Goal: Information Seeking & Learning: Learn about a topic

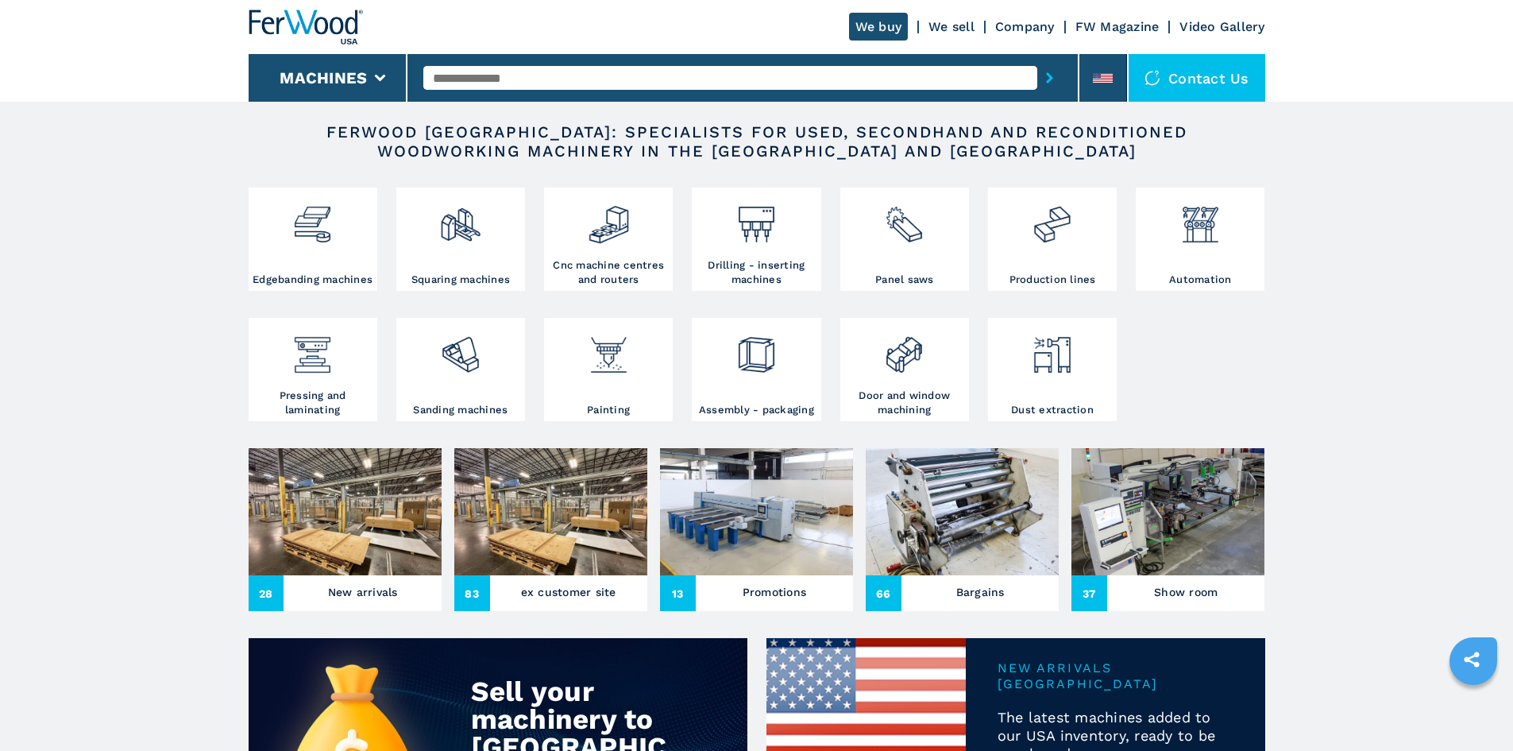
scroll to position [238, 0]
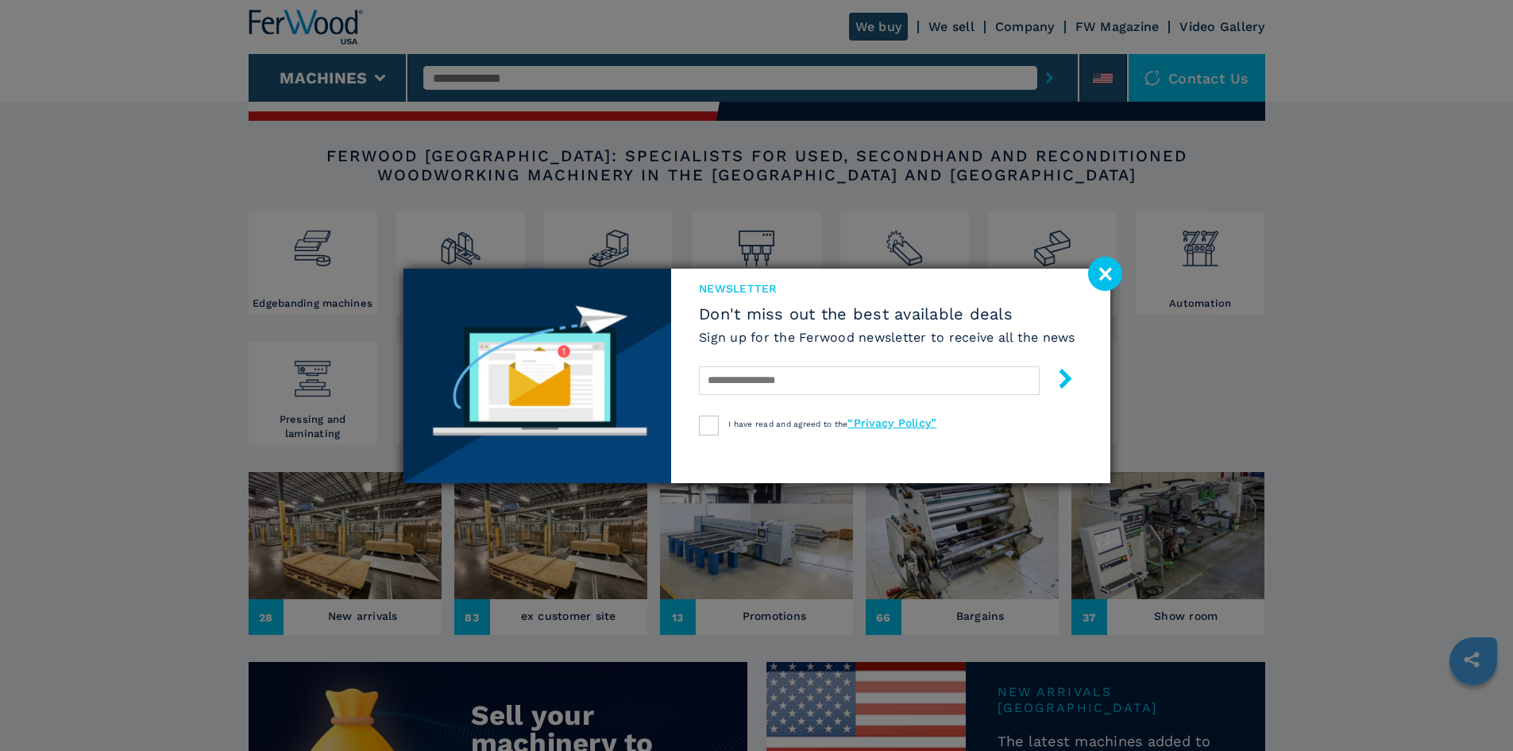
click at [1108, 275] on image at bounding box center [1105, 274] width 34 height 34
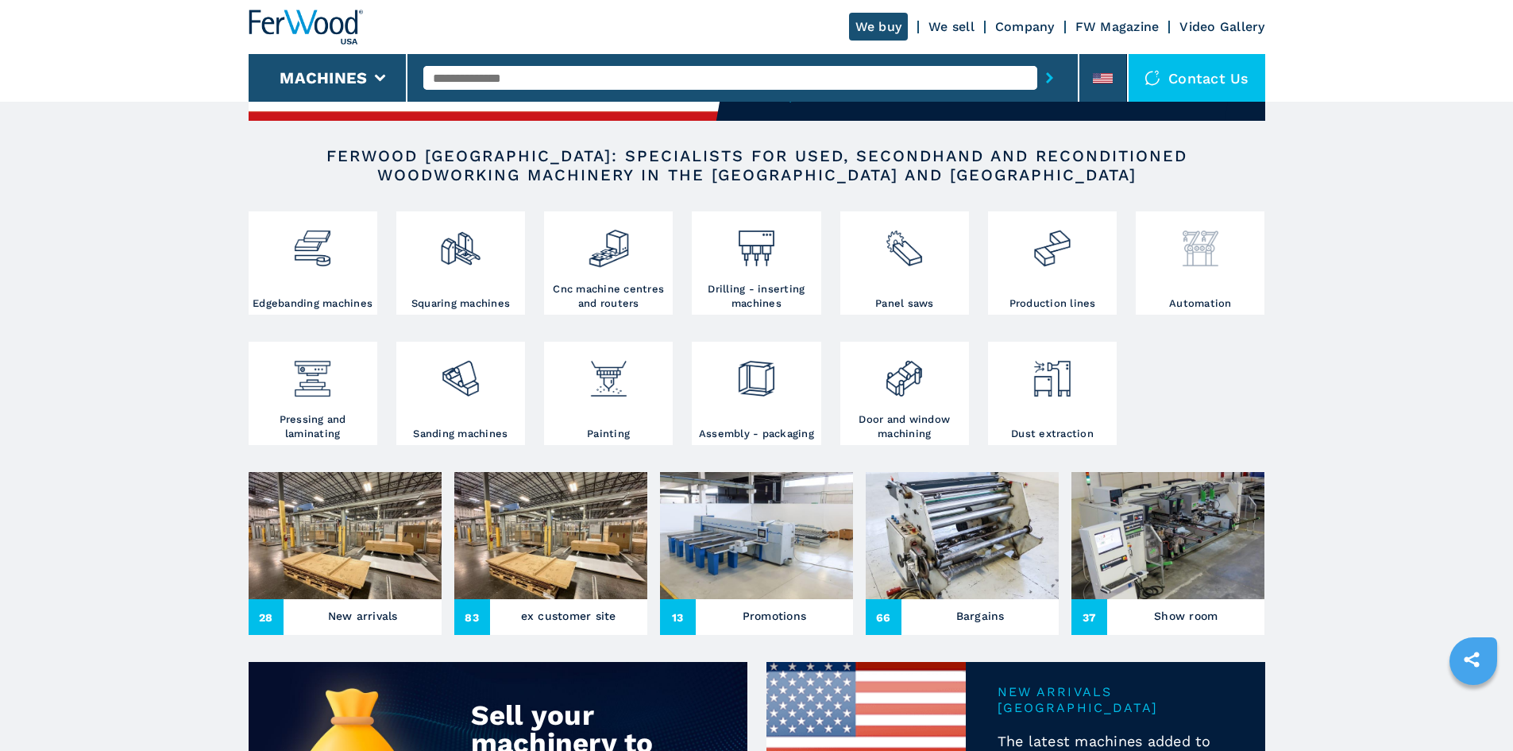
click at [1196, 295] on div at bounding box center [1200, 255] width 121 height 81
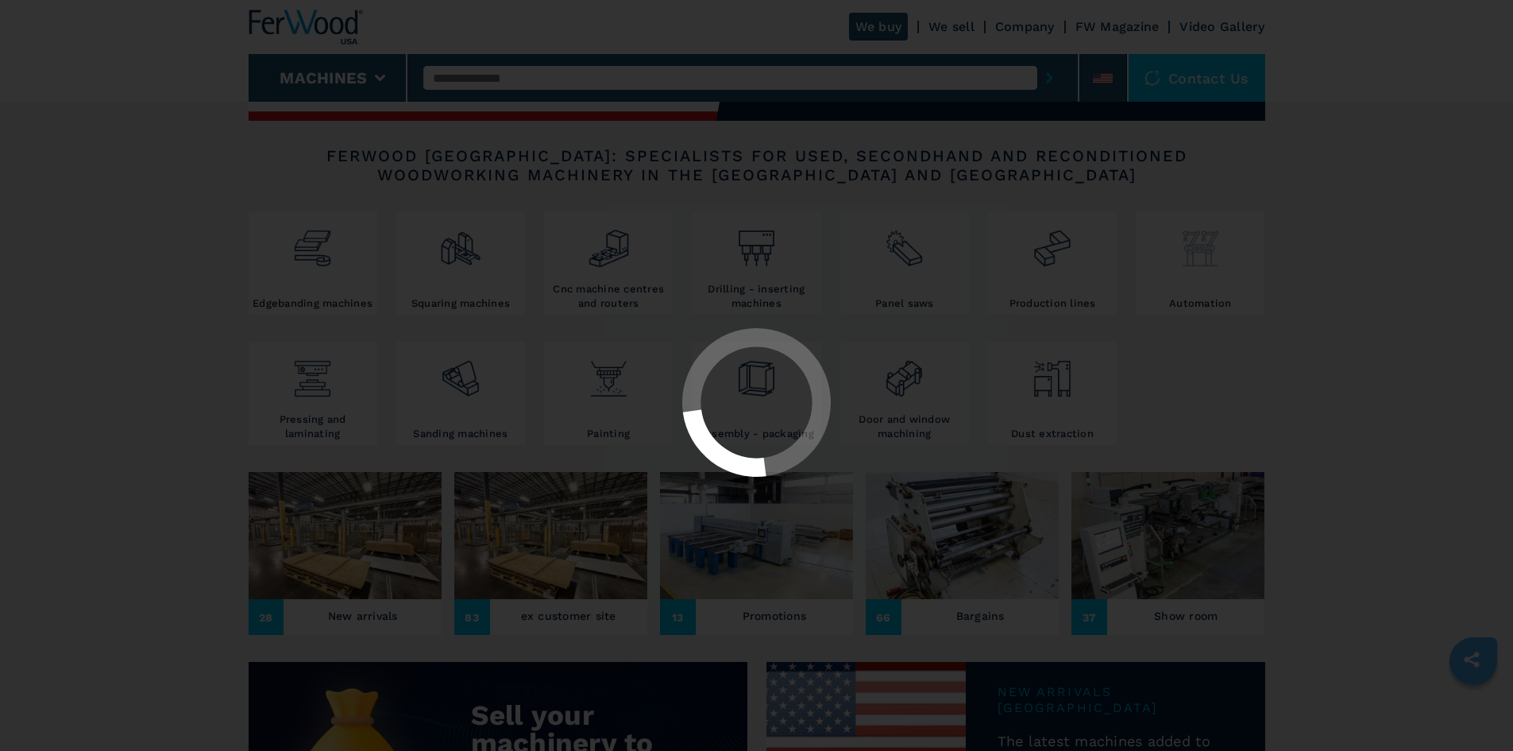
select select "**********"
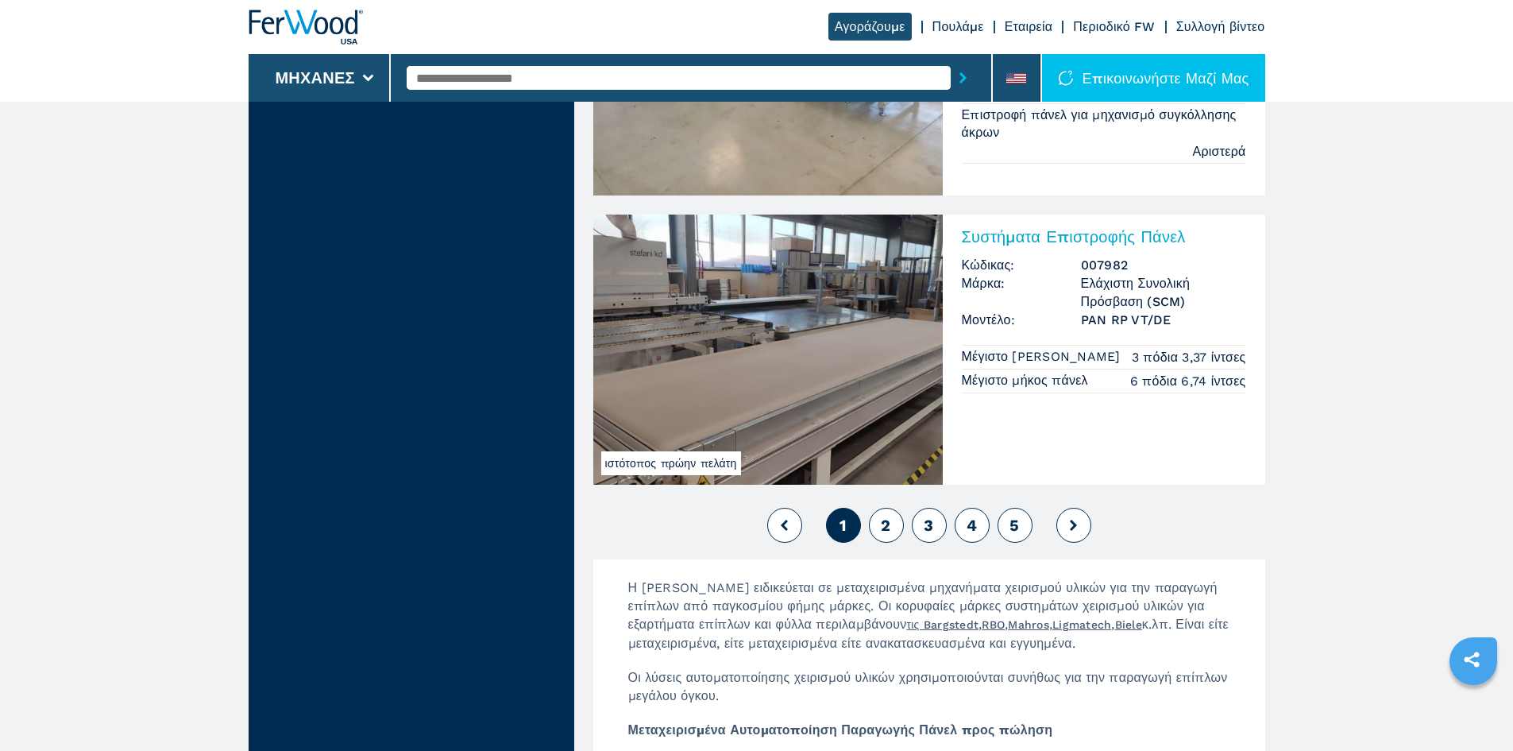
scroll to position [3566, 0]
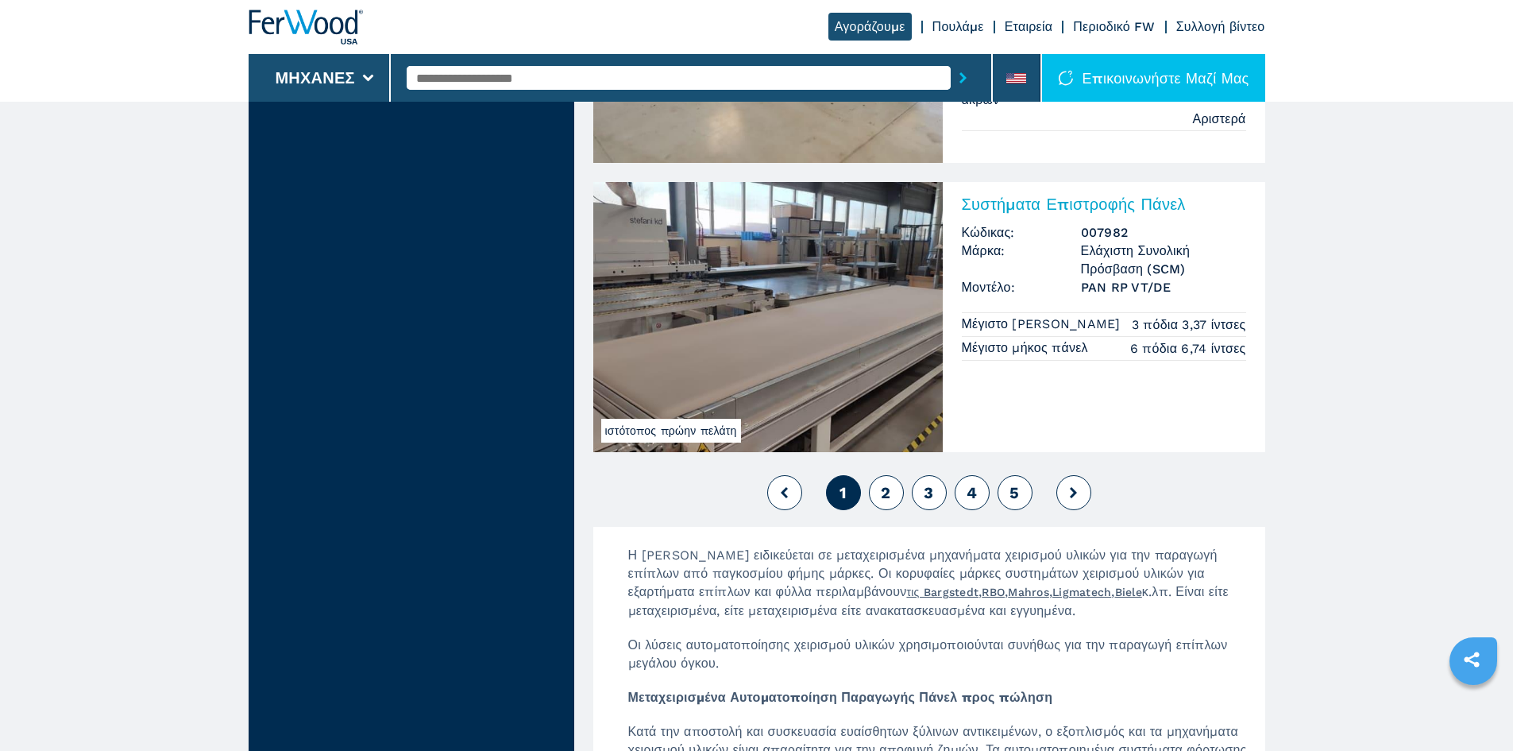
click at [887, 494] on font "2" at bounding box center [886, 492] width 10 height 19
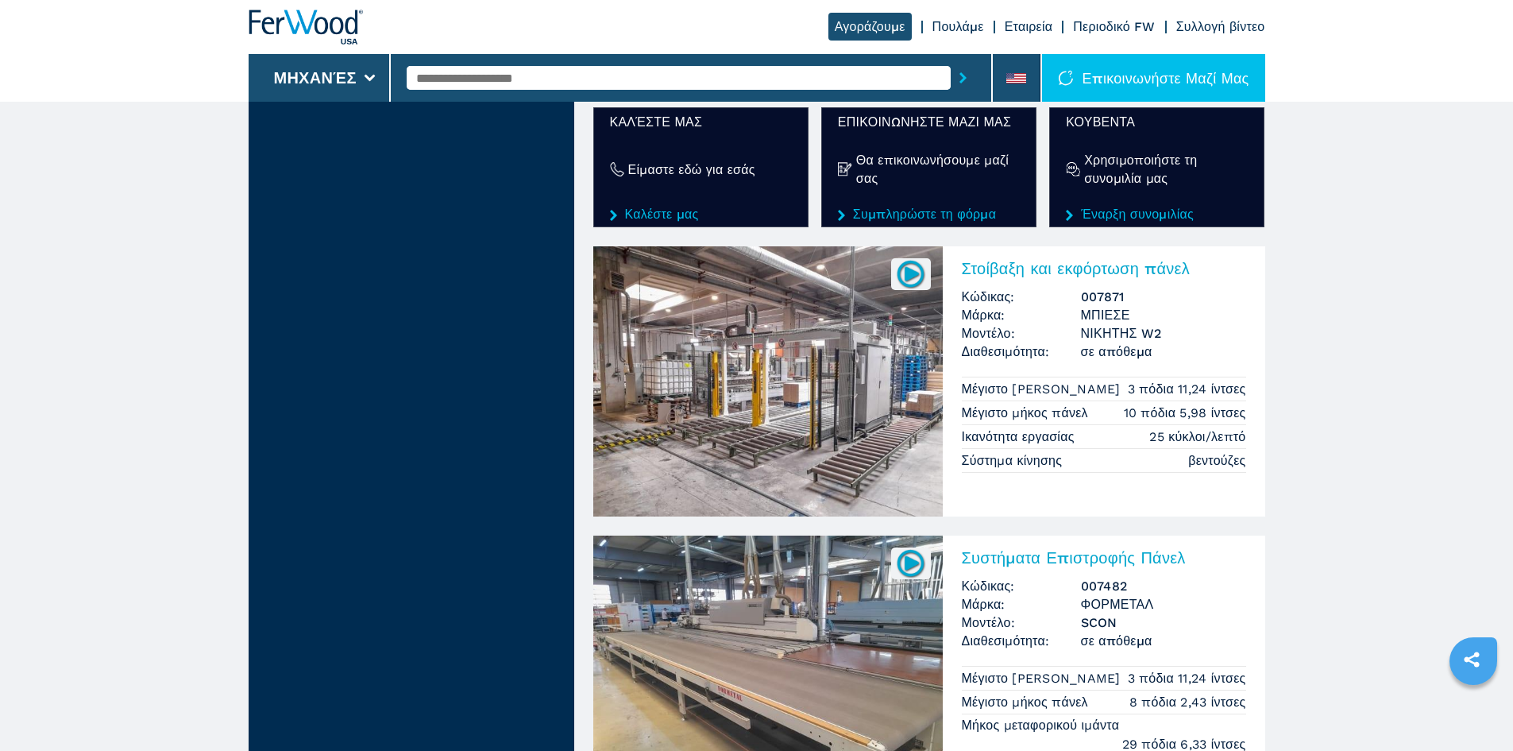
scroll to position [2622, 0]
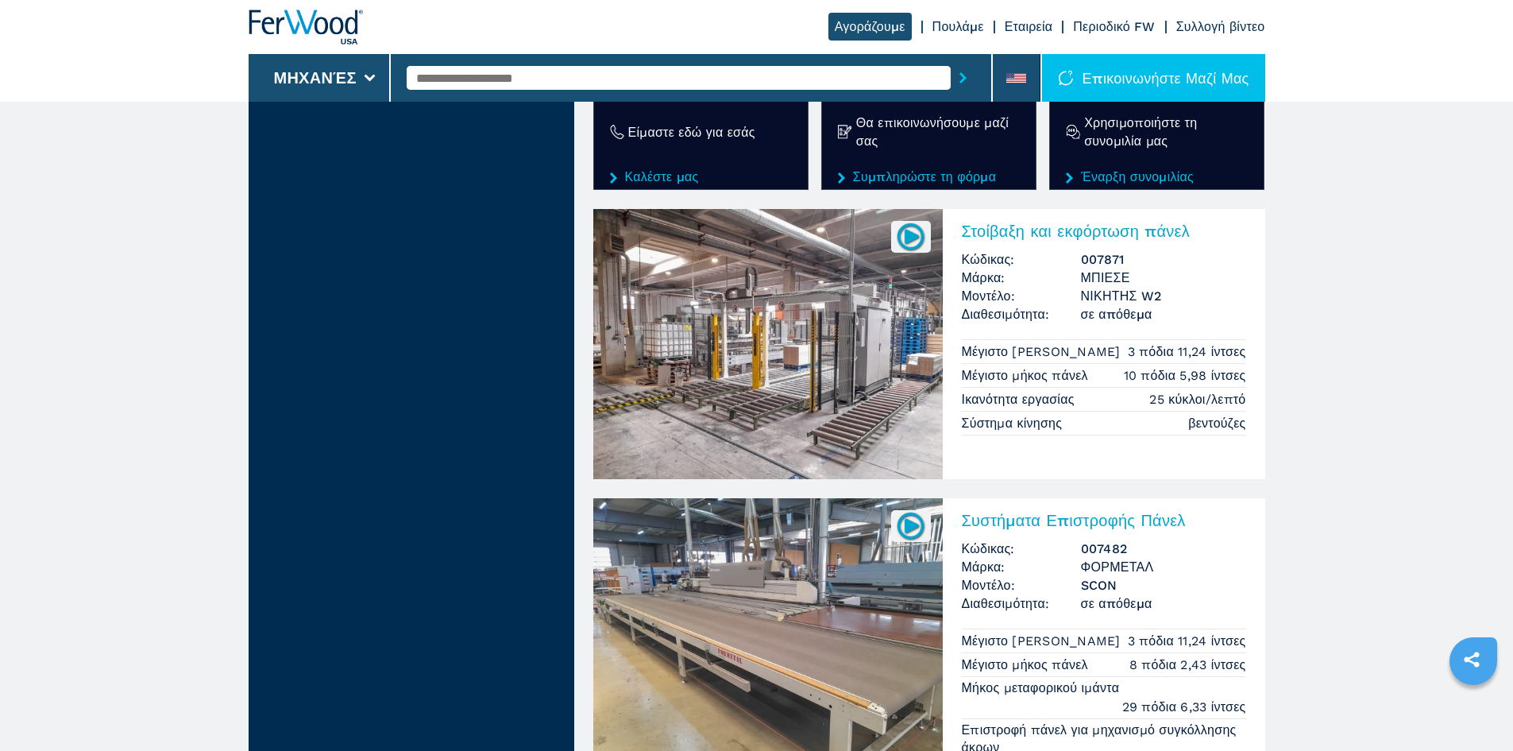
click at [797, 348] on img at bounding box center [768, 344] width 350 height 270
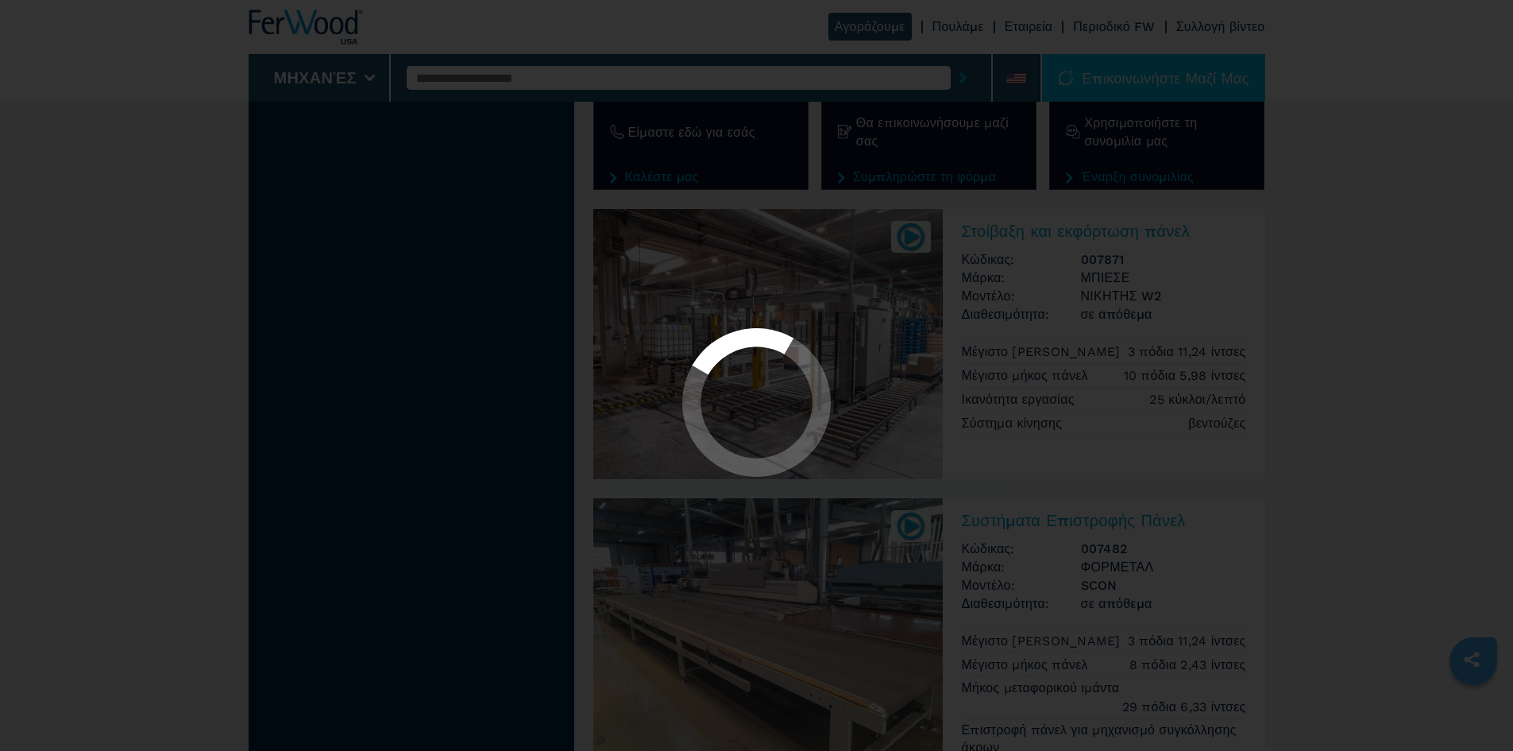
select select "********"
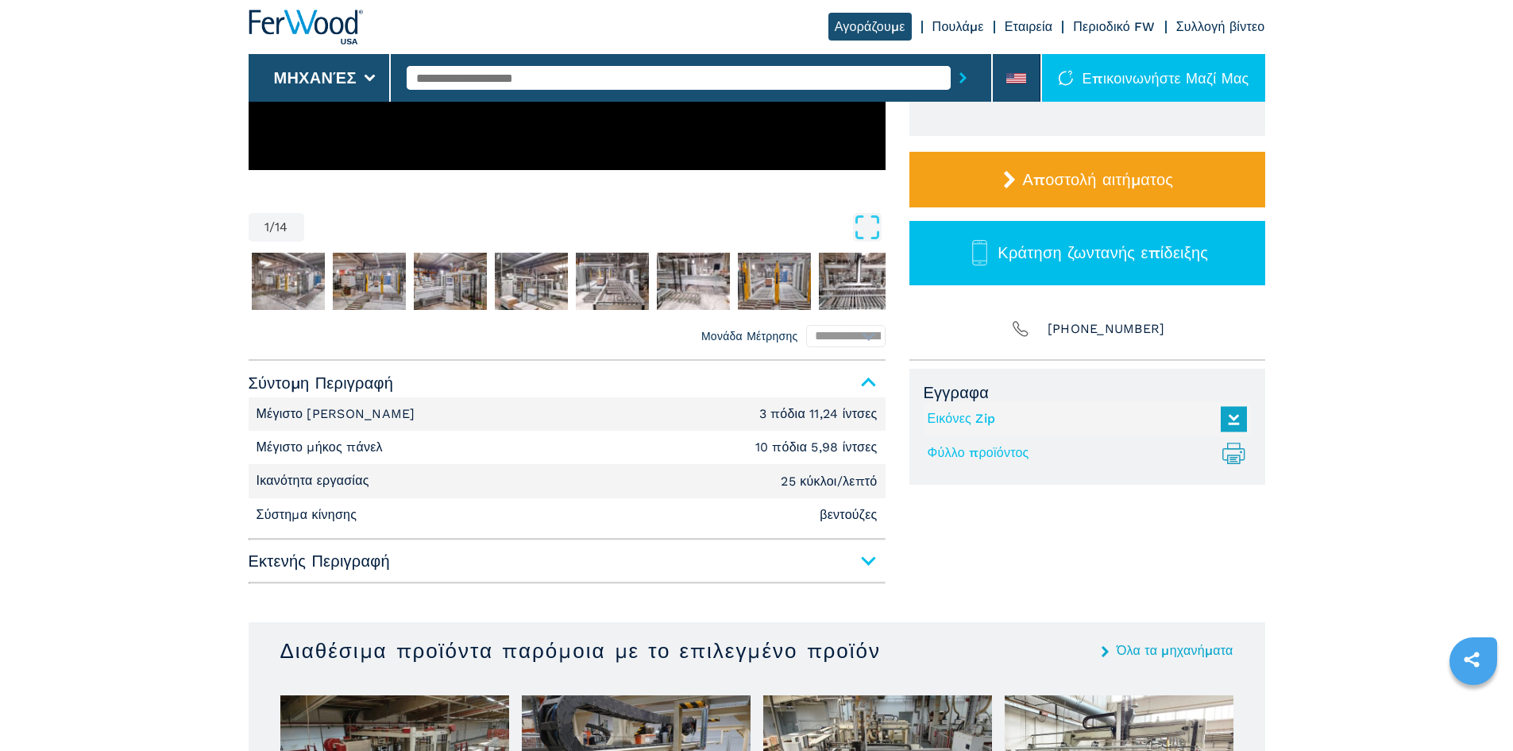
scroll to position [397, 0]
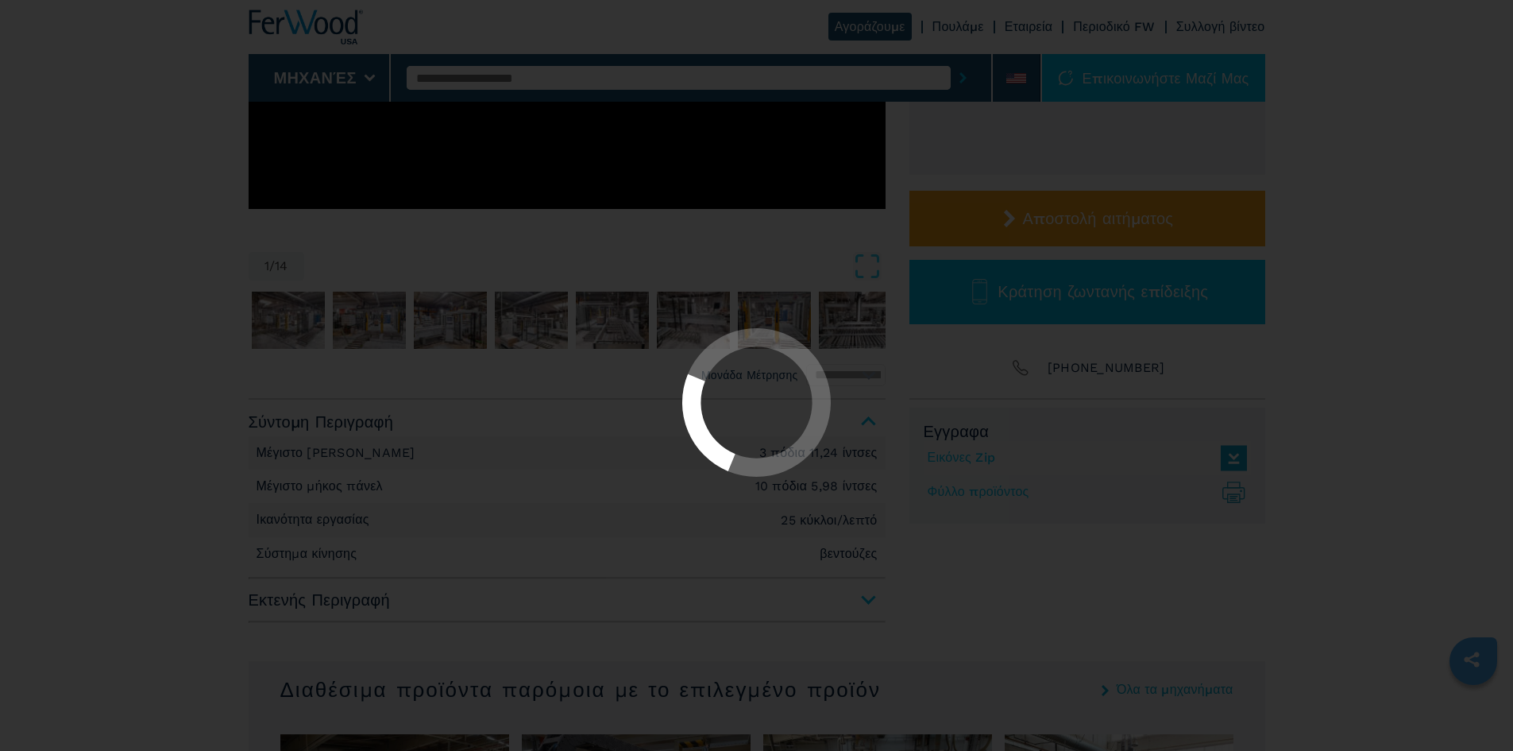
select select "**********"
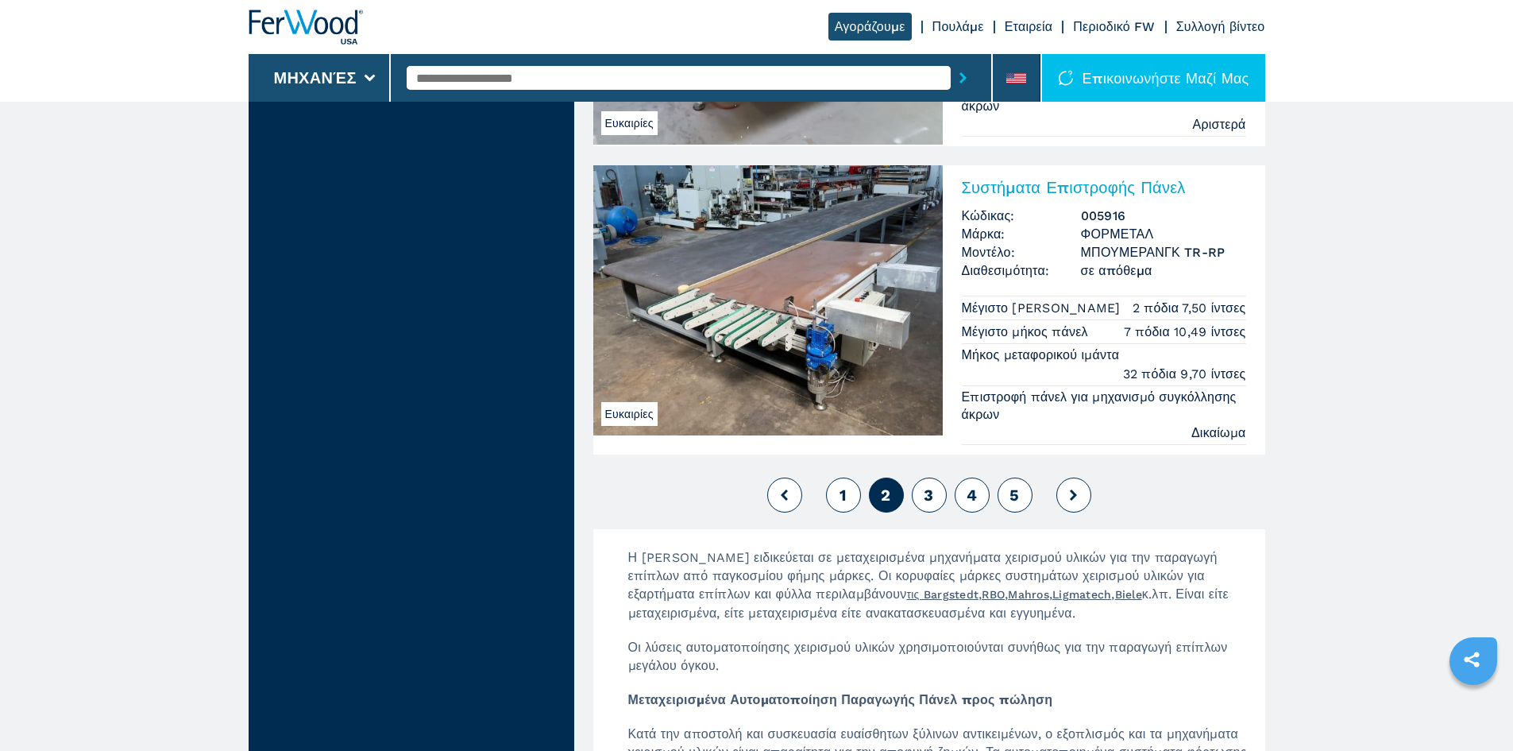
scroll to position [3575, 0]
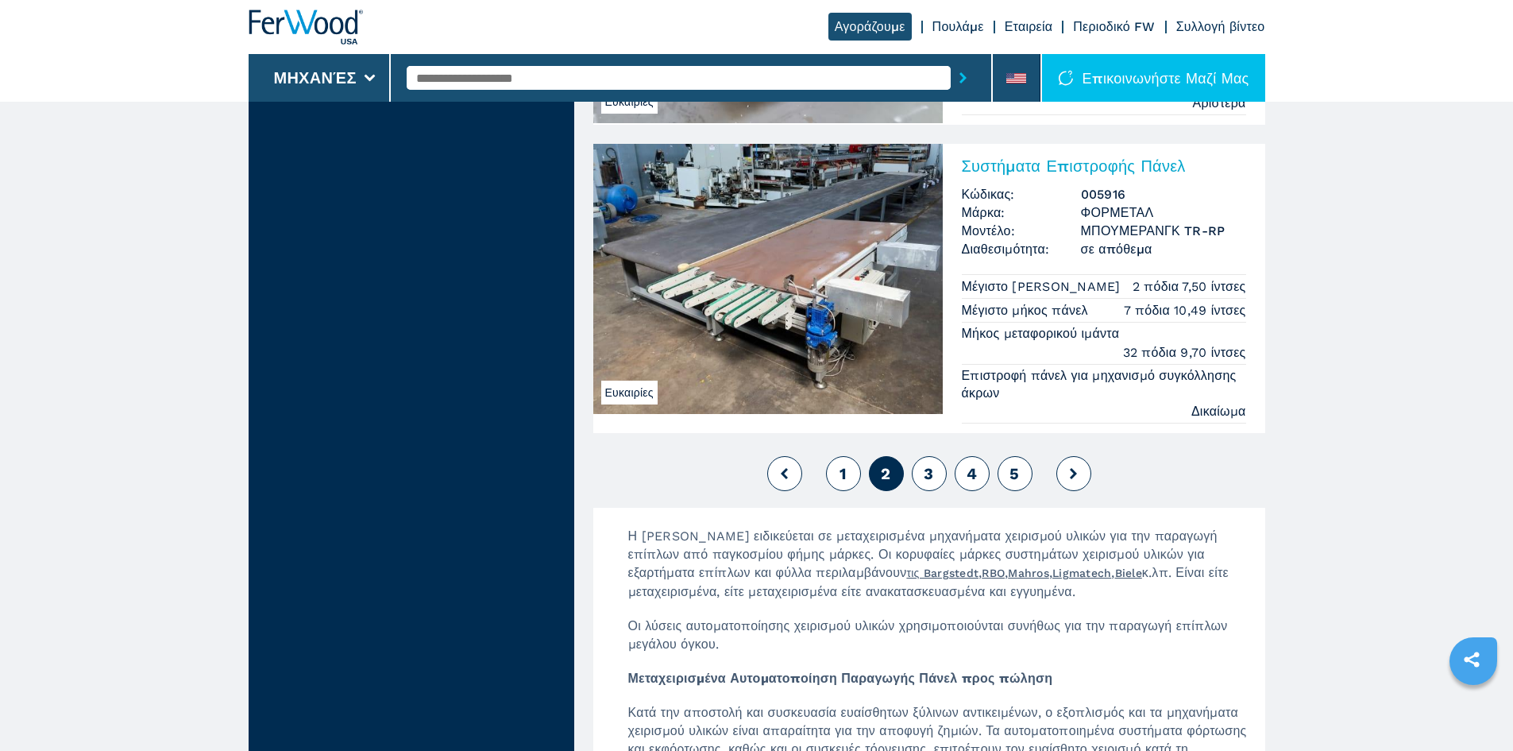
click at [929, 476] on font "3" at bounding box center [929, 473] width 10 height 19
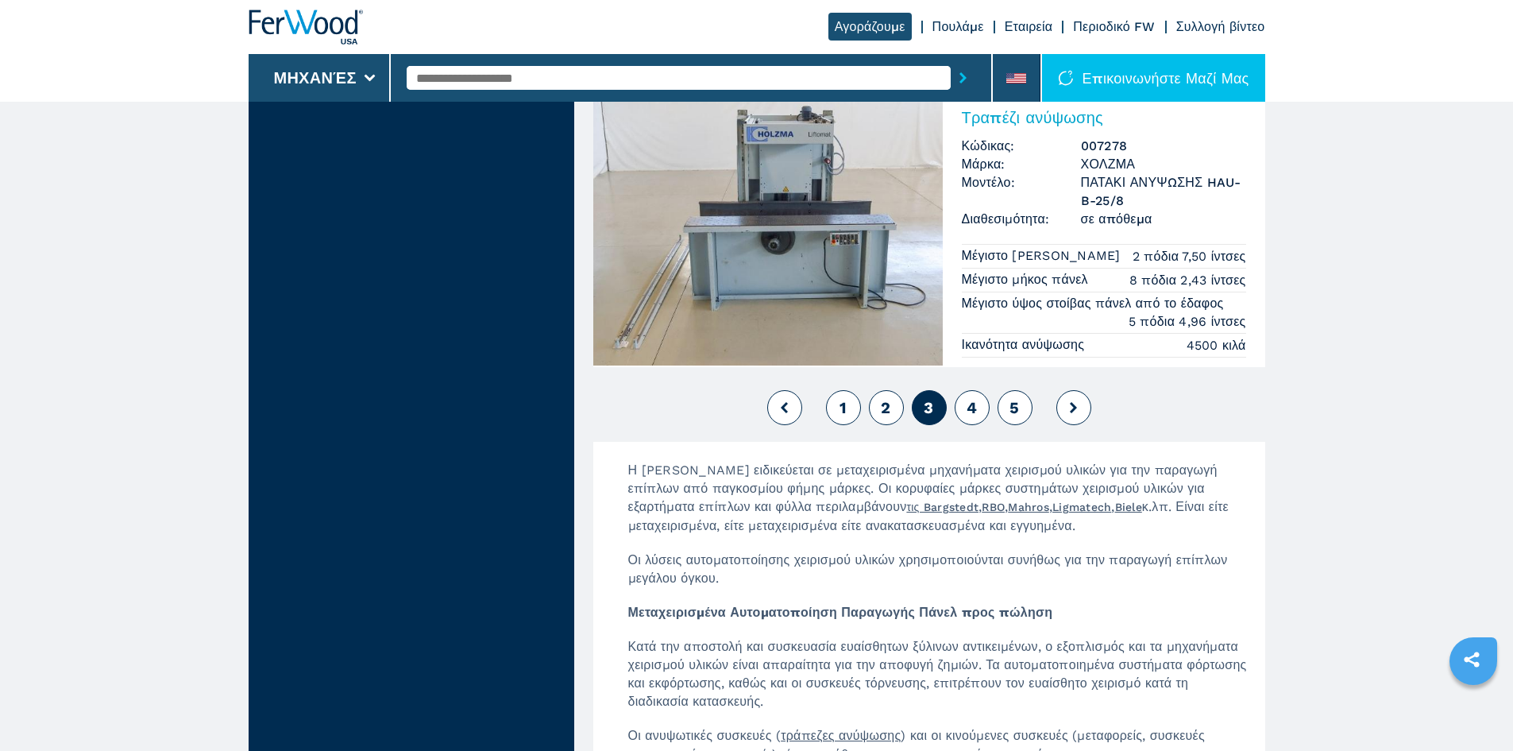
scroll to position [3655, 0]
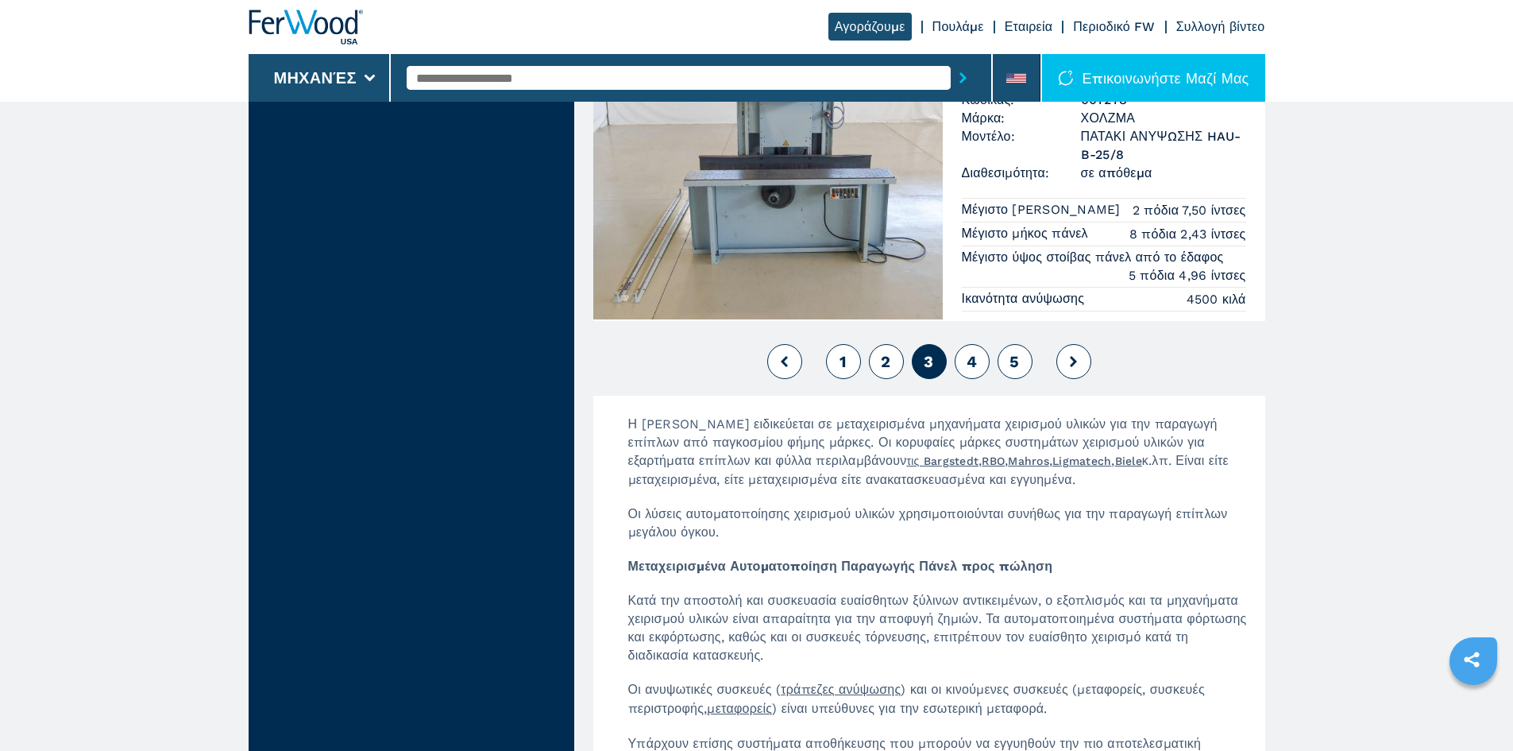
click at [967, 365] on font "4" at bounding box center [972, 361] width 10 height 19
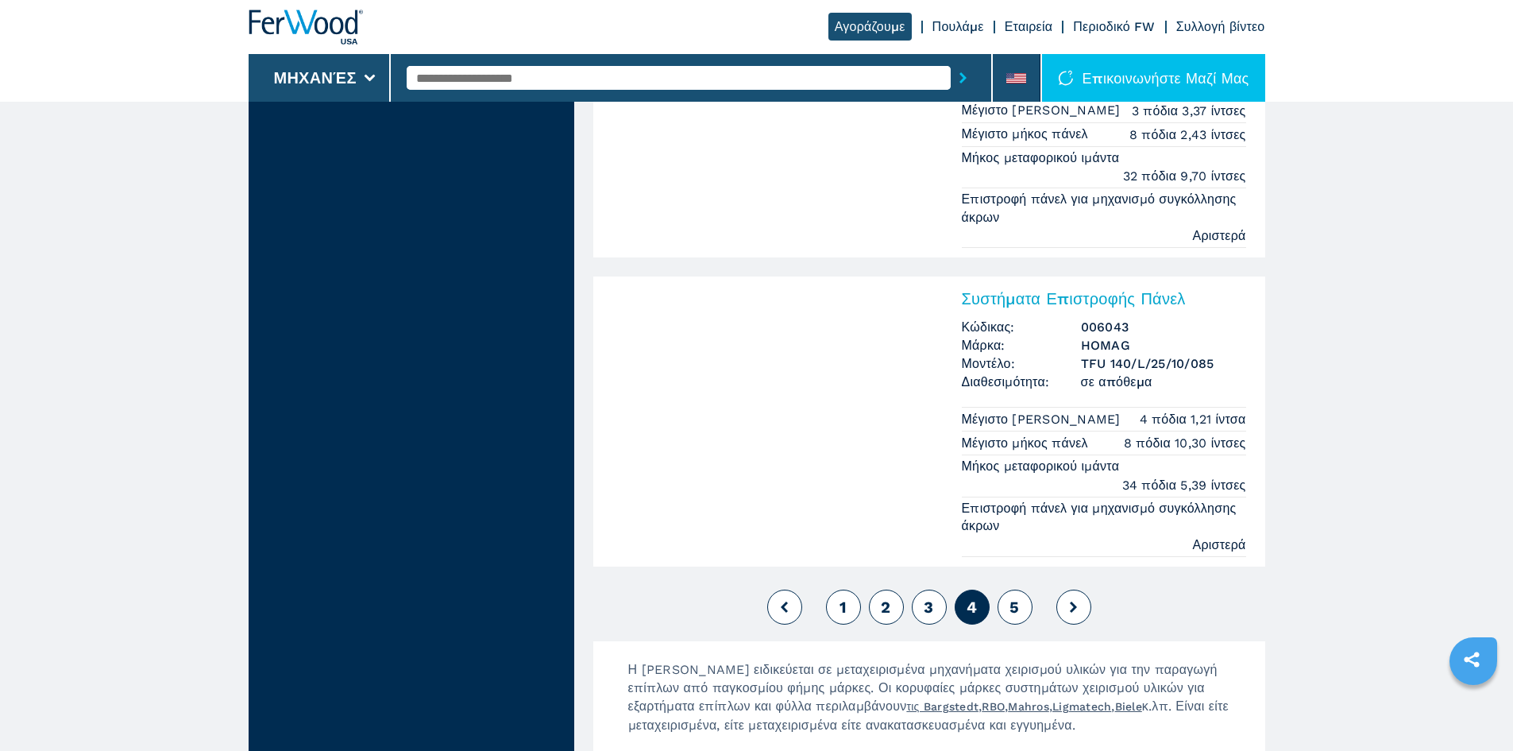
scroll to position [3813, 0]
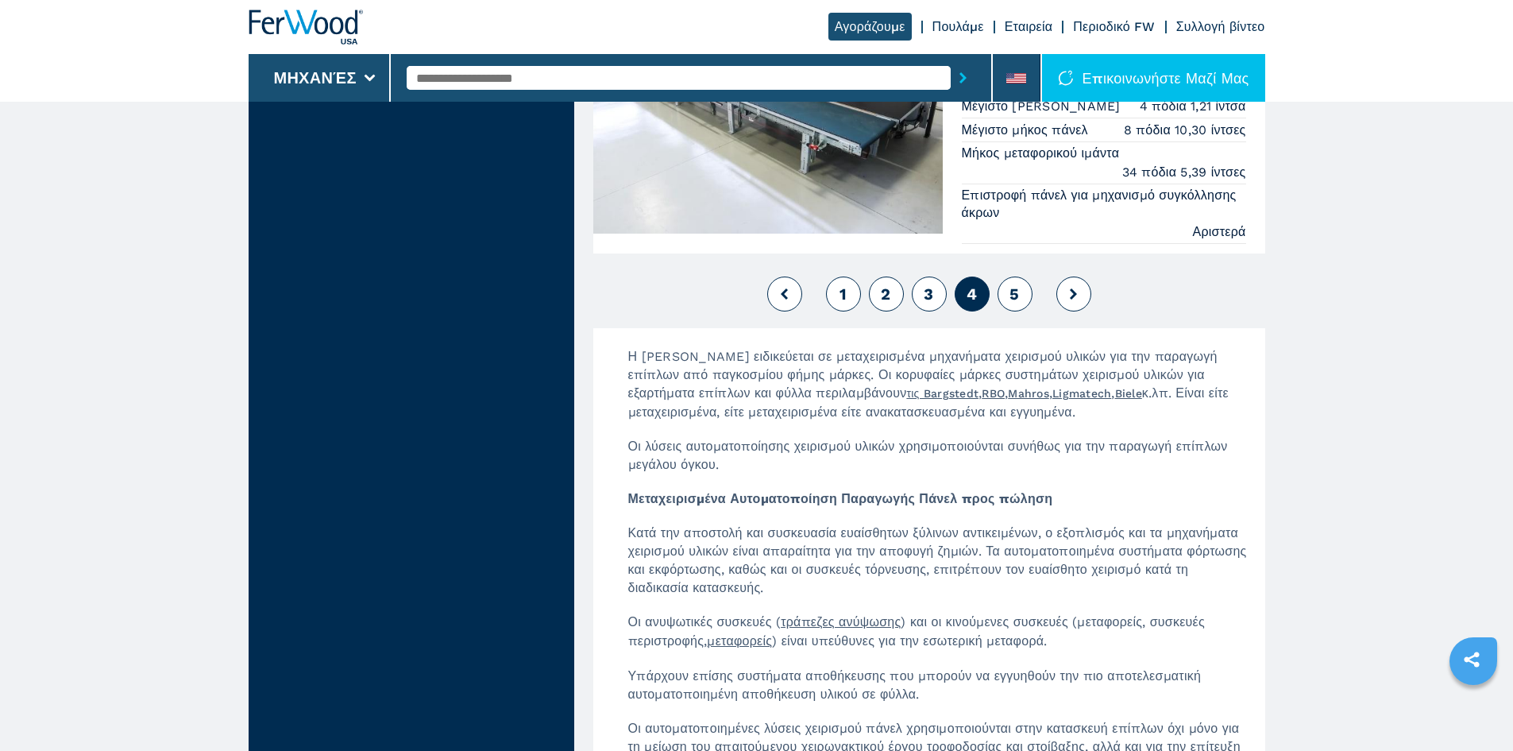
click at [1014, 284] on font "5" at bounding box center [1015, 293] width 10 height 19
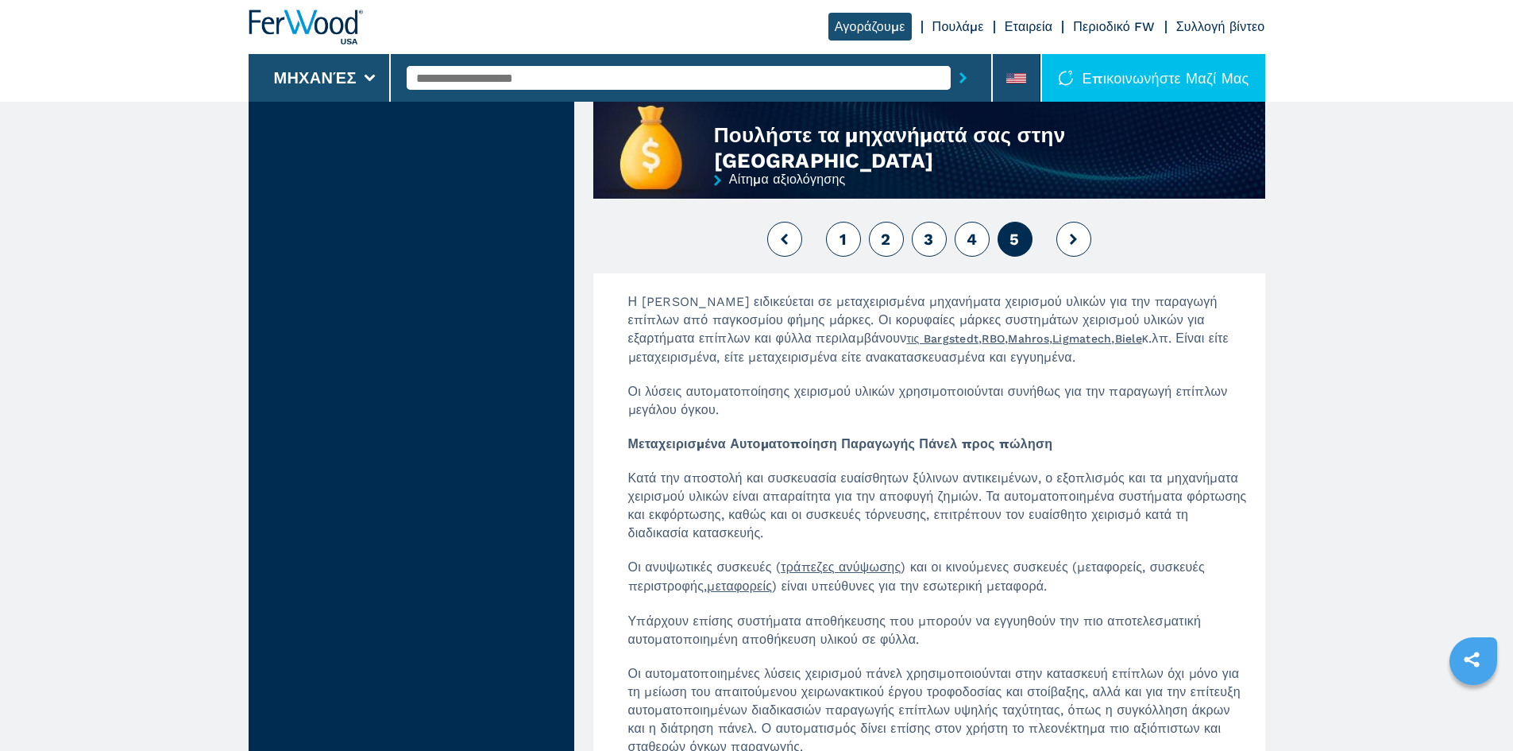
scroll to position [1351, 0]
